Goal: Contribute content: Add original content to the website for others to see

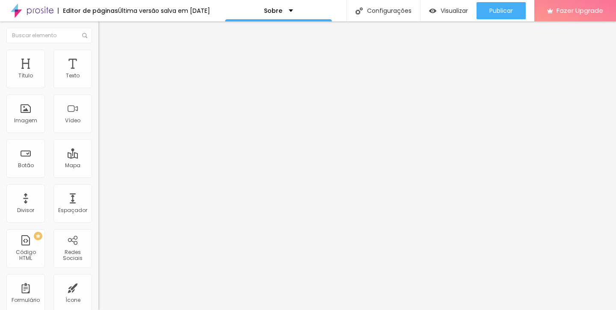
click at [98, 80] on input "[GEOGRAPHIC_DATA]" at bounding box center [149, 76] width 103 height 9
type input "[GEOGRAPHIC_DATA]"
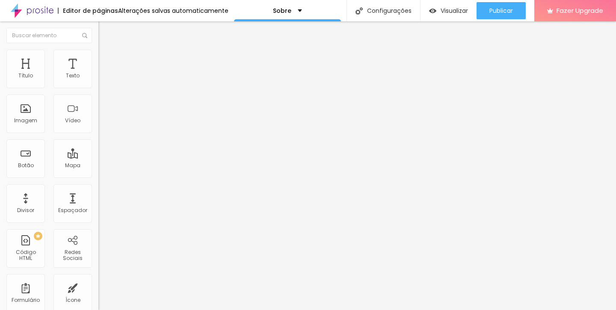
click at [98, 80] on input "[GEOGRAPHIC_DATA]" at bounding box center [149, 76] width 103 height 9
click at [98, 58] on li "Avançado" at bounding box center [147, 62] width 98 height 9
click at [106, 50] on span "Conteúdo" at bounding box center [119, 46] width 27 height 7
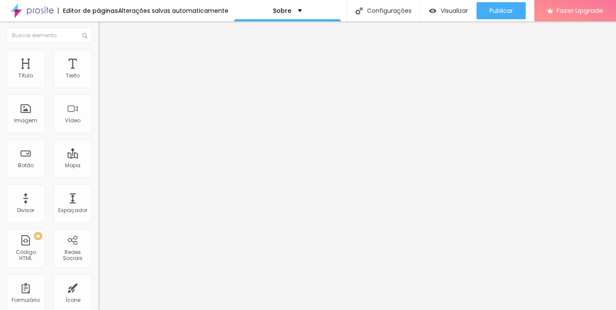
click at [98, 58] on li "Avançado" at bounding box center [147, 62] width 98 height 9
click at [98, 49] on img at bounding box center [102, 45] width 8 height 8
click at [98, 80] on input "[GEOGRAPHIC_DATA]" at bounding box center [149, 76] width 103 height 9
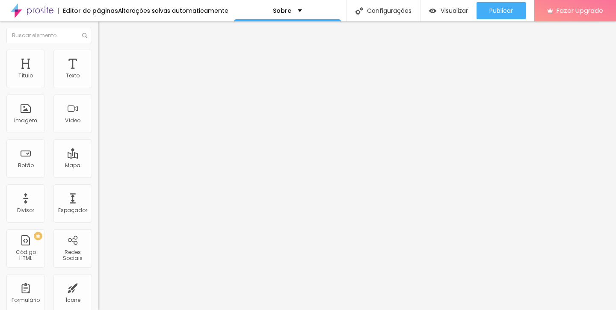
click at [98, 170] on div "Editar Mapa Conteúdo Estilo Avançado Endereço Alinhamento 15 Zoom" at bounding box center [147, 165] width 98 height 289
click at [98, 80] on input "text" at bounding box center [149, 76] width 103 height 9
click at [98, 80] on input "[GEOGRAPHIC_DATA]" at bounding box center [149, 76] width 103 height 9
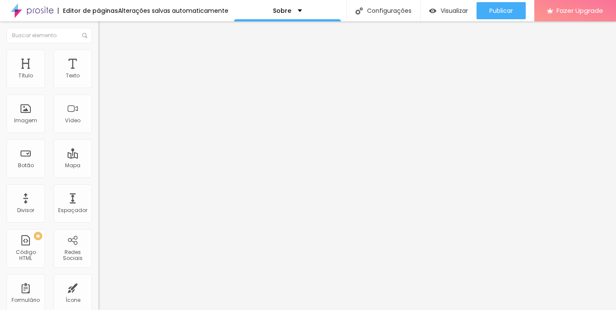
click at [98, 80] on input "Mooca" at bounding box center [149, 76] width 103 height 9
click at [98, 80] on input "Zona leste" at bounding box center [149, 76] width 103 height 9
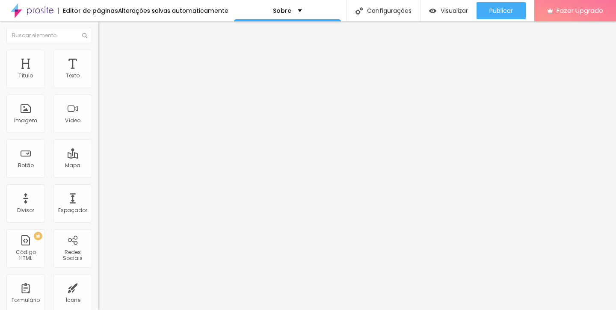
click at [98, 80] on input "Zona leste" at bounding box center [149, 76] width 103 height 9
type input "centro de [GEOGRAPHIC_DATA]"
type input "16"
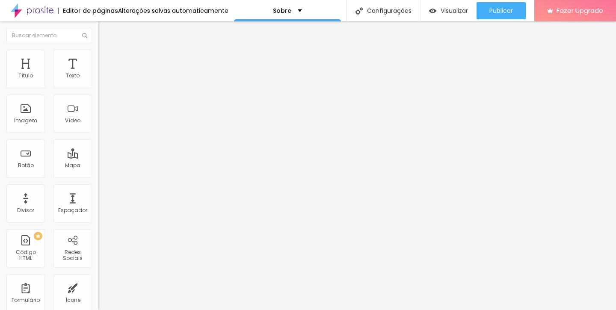
type input "17"
type input "18"
drag, startPoint x: 46, startPoint y: 135, endPoint x: 61, endPoint y: 132, distance: 15.2
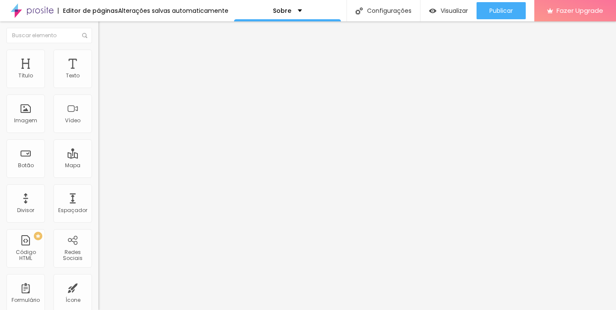
click at [98, 132] on div "18 Zoom" at bounding box center [147, 177] width 98 height 121
type input "17"
type input "16"
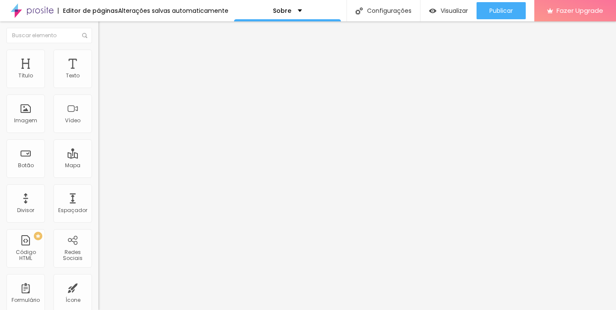
type input "15"
type input "14"
type input "13"
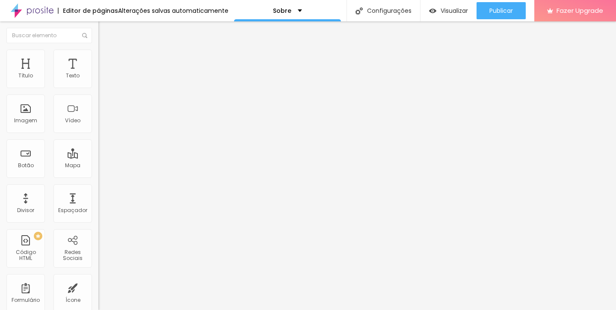
type input "13"
drag, startPoint x: 63, startPoint y: 136, endPoint x: 34, endPoint y: 141, distance: 29.9
type input "13"
click at [98, 216] on div at bounding box center [147, 220] width 98 height 8
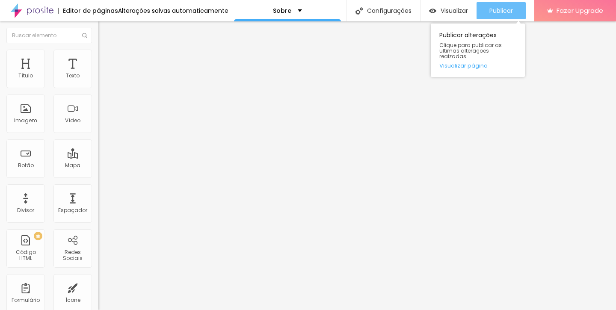
click at [489, 11] on span "Publicar" at bounding box center [501, 10] width 24 height 7
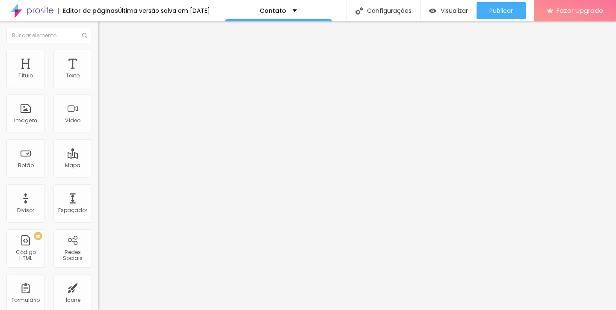
click at [98, 80] on input "Orçamento para fotos de [DATE] 🐰" at bounding box center [149, 76] width 103 height 9
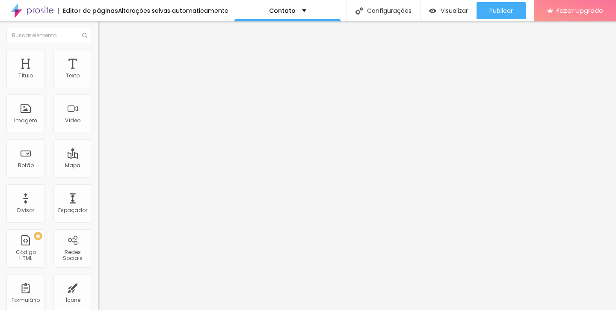
click at [98, 80] on input "Orçamento para fotos de [DATE] 🐰" at bounding box center [149, 76] width 103 height 9
type input "Orçamento para fotos de [DATE] 🌲"
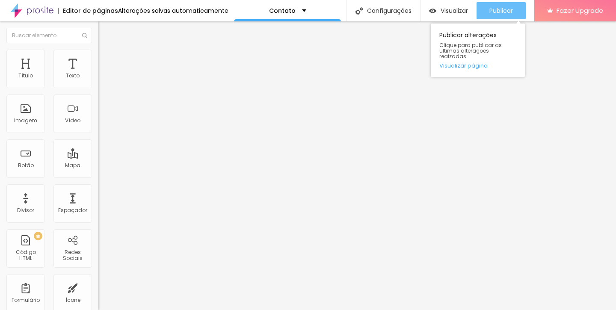
click at [496, 13] on span "Publicar" at bounding box center [501, 10] width 24 height 7
